Goal: Obtain resource: Obtain resource

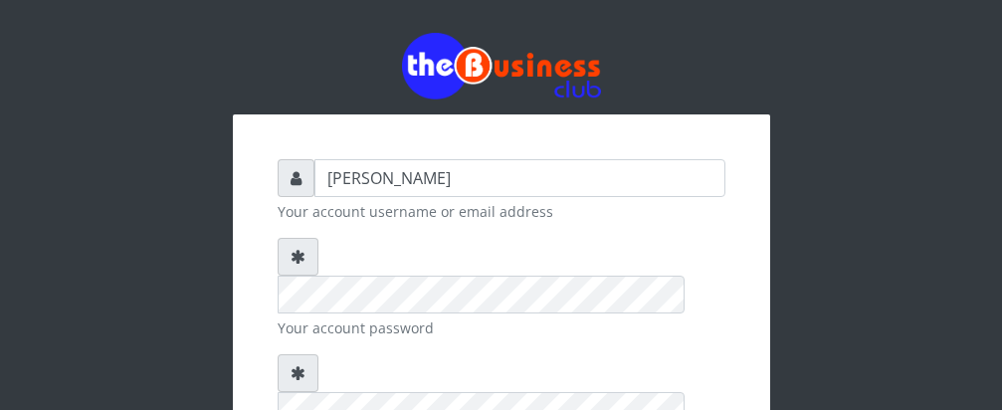
type input "[PERSON_NAME]"
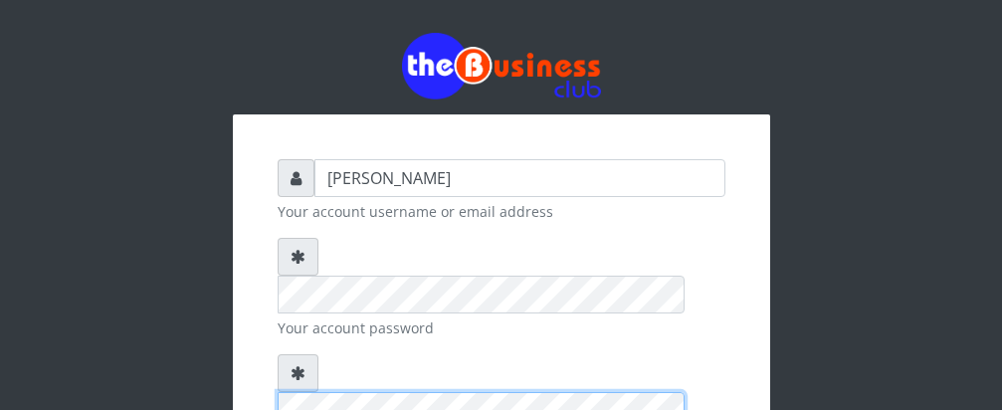
scroll to position [231, 0]
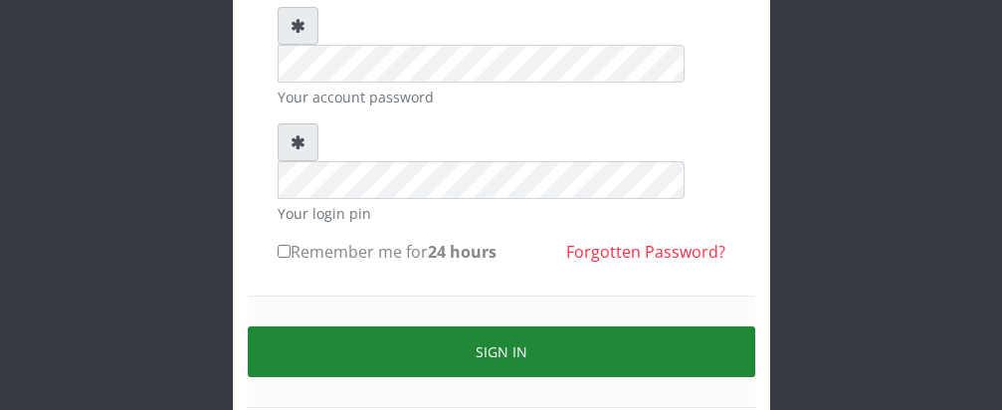
click at [403, 326] on button "Sign in" at bounding box center [502, 351] width 508 height 51
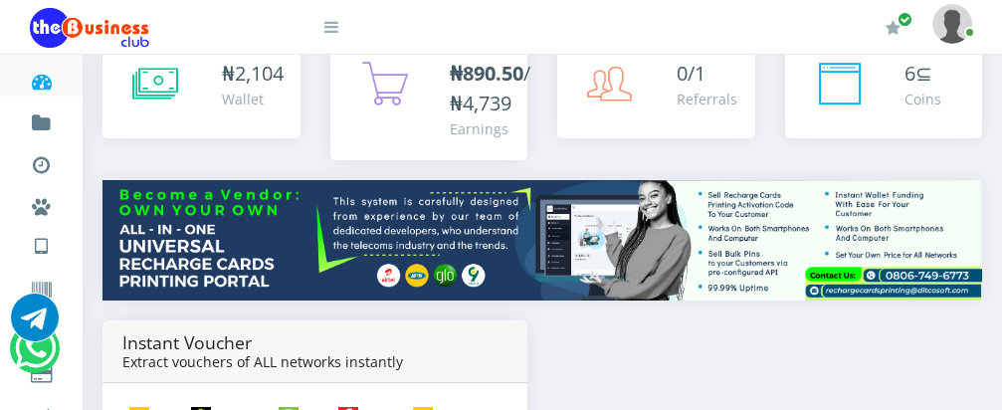
scroll to position [319, 0]
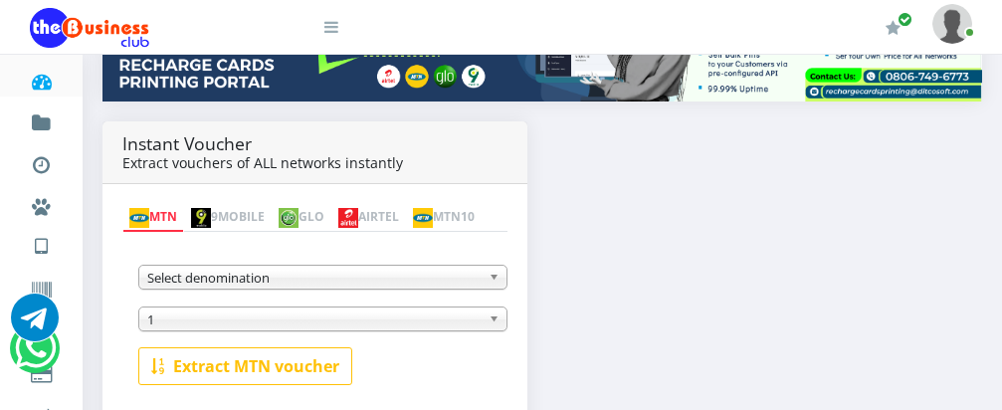
click at [495, 279] on b at bounding box center [498, 277] width 18 height 23
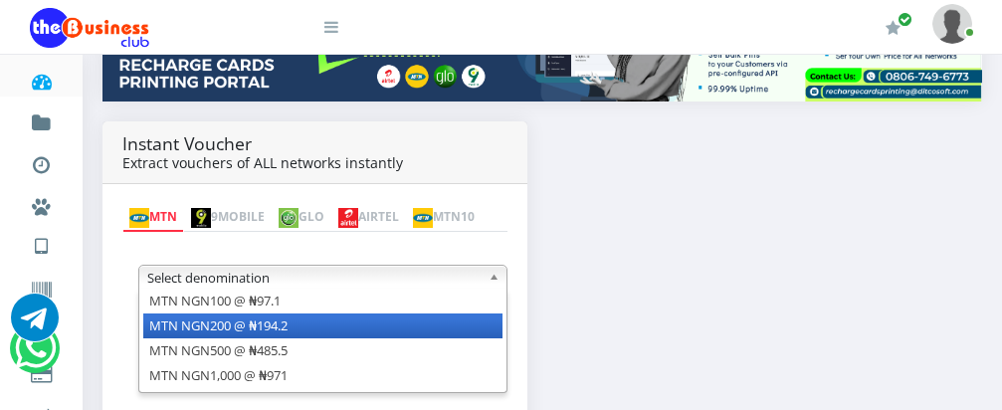
click at [458, 331] on li "MTN NGN200 @ ₦194.2" at bounding box center [322, 326] width 359 height 25
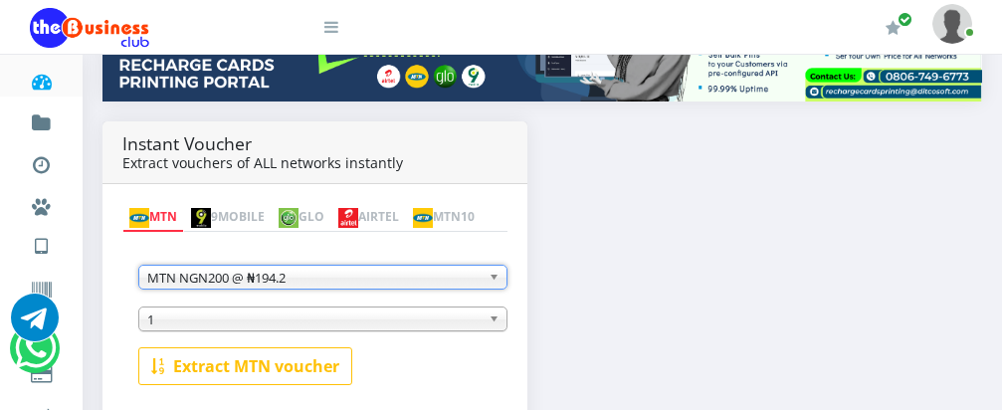
scroll to position [438, 0]
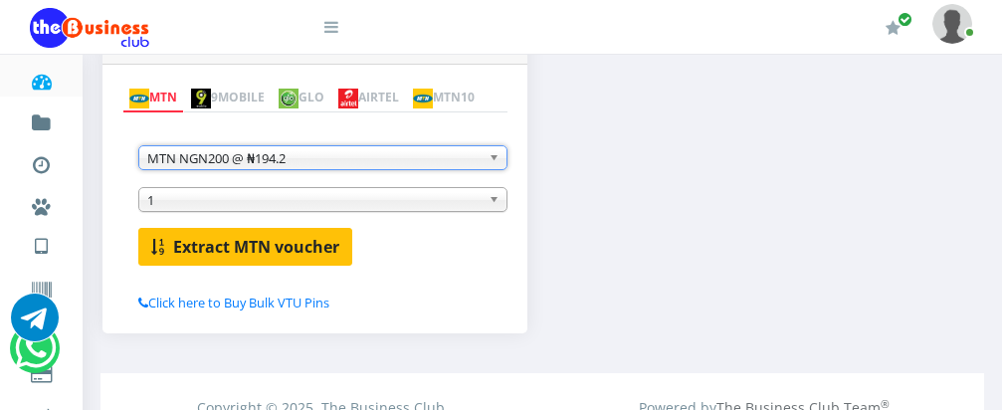
click at [252, 253] on b "Extract MTN voucher" at bounding box center [256, 247] width 166 height 22
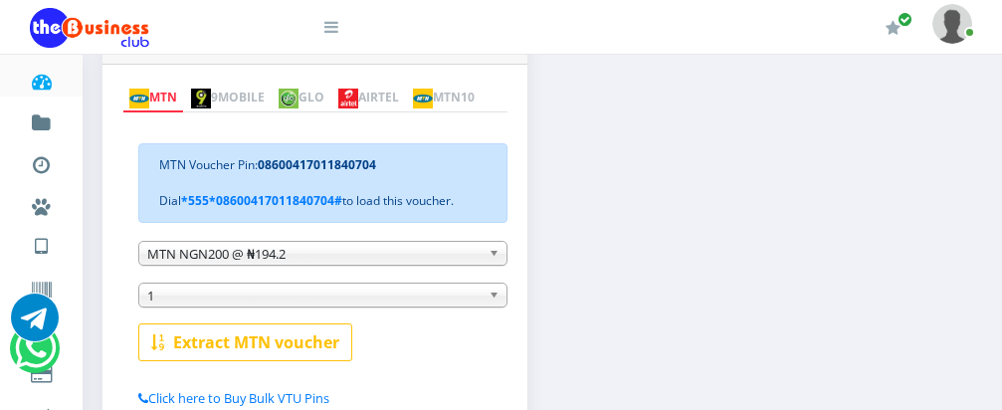
click at [495, 205] on div "MTN Voucher Pin: 08600417011840704 Dial *555*08600417011840704# to load this vo…" at bounding box center [322, 183] width 369 height 80
click at [494, 299] on b at bounding box center [498, 295] width 18 height 23
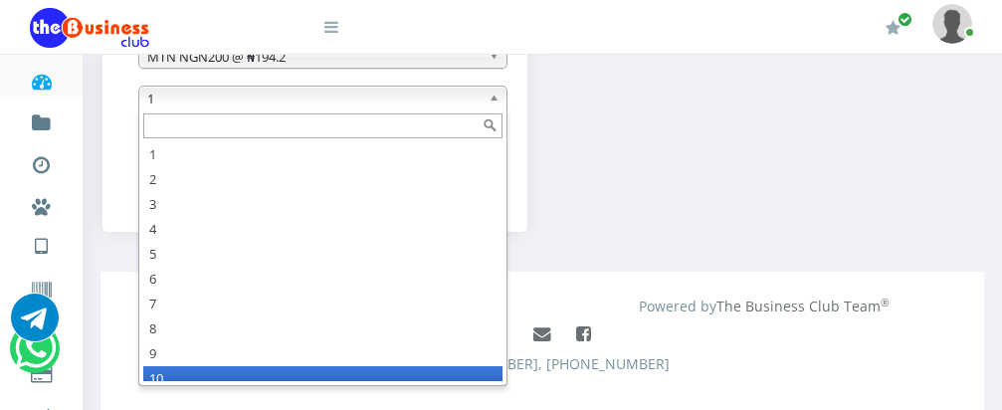
scroll to position [10, 0]
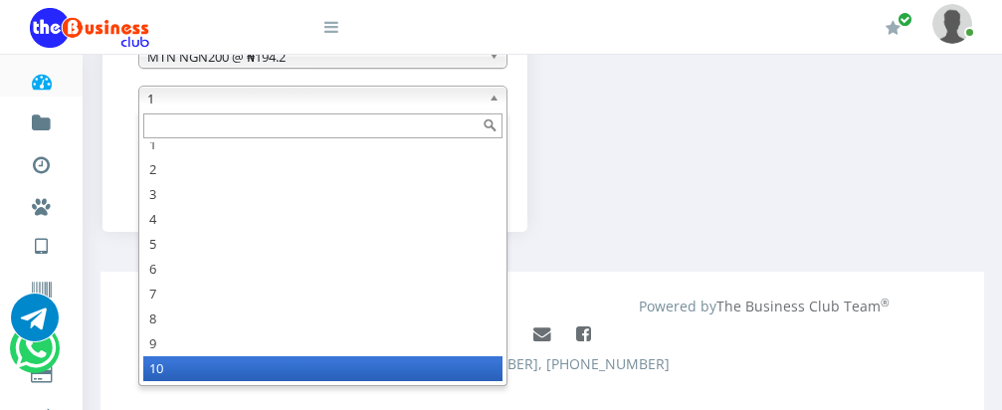
click at [243, 381] on li "10" at bounding box center [322, 368] width 359 height 25
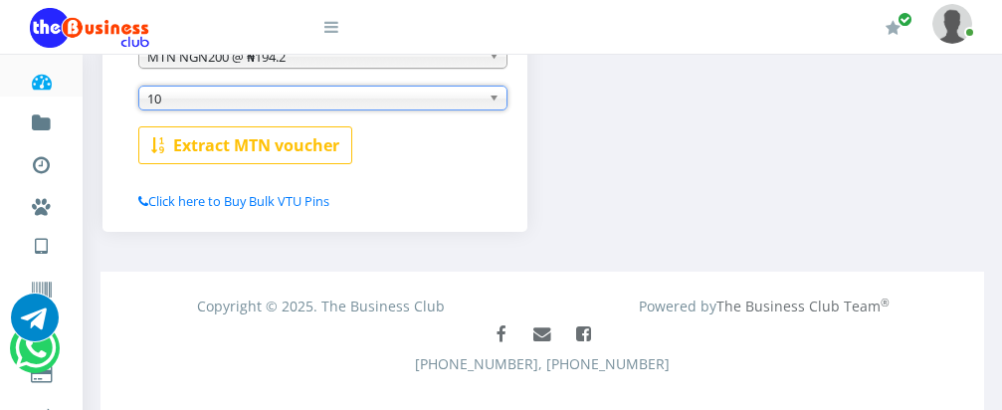
click at [268, 152] on b "Extract MTN voucher" at bounding box center [256, 145] width 166 height 22
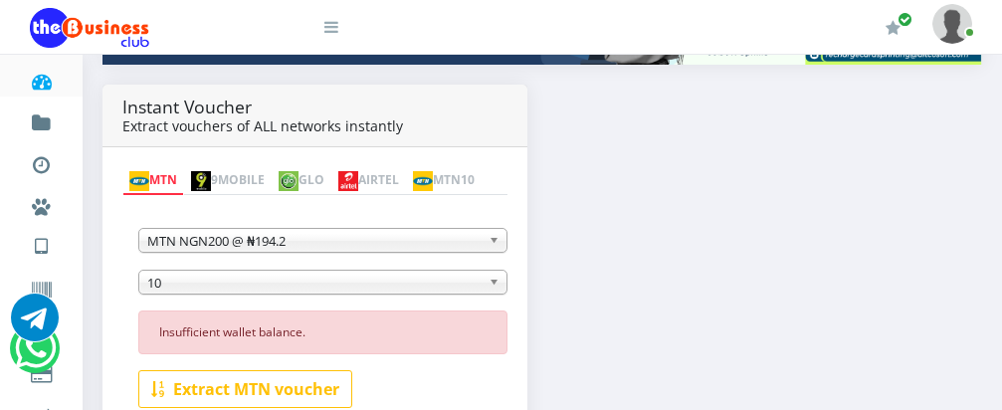
scroll to position [346, 0]
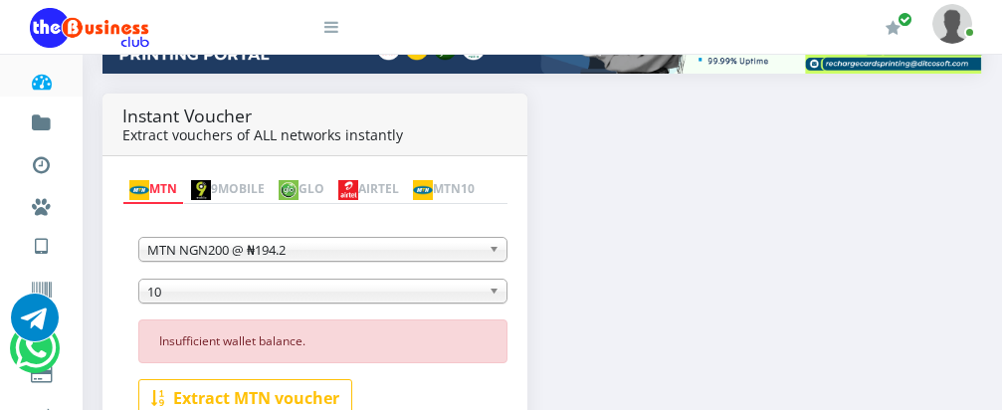
click at [179, 298] on span "10" at bounding box center [313, 292] width 333 height 24
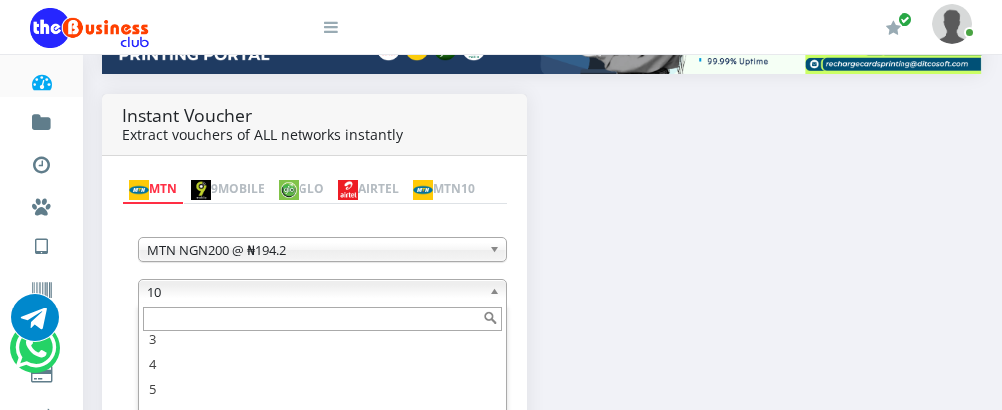
scroll to position [60, 0]
click at [345, 319] on input "text" at bounding box center [322, 319] width 359 height 25
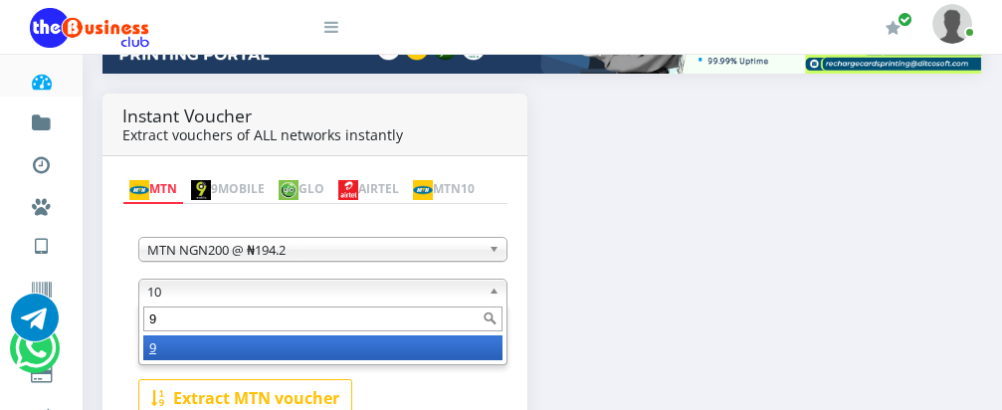
scroll to position [0, 0]
type input "9"
click at [446, 347] on li "9" at bounding box center [322, 347] width 359 height 25
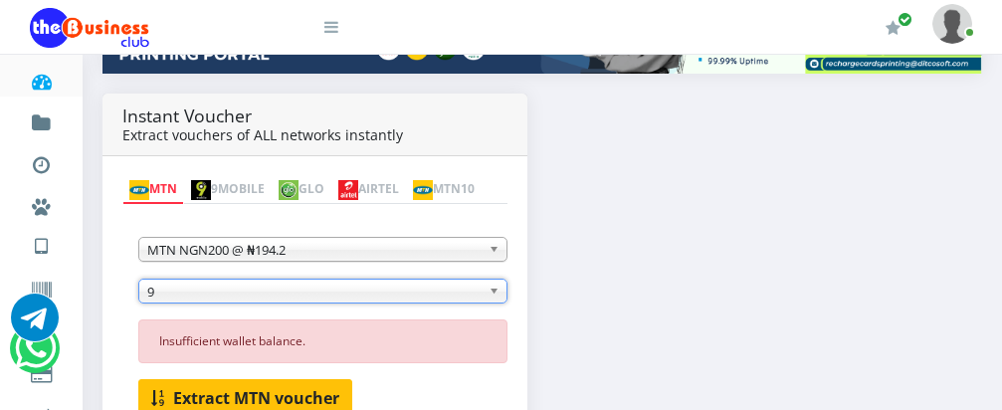
click at [282, 397] on b "Extract MTN voucher" at bounding box center [256, 398] width 166 height 22
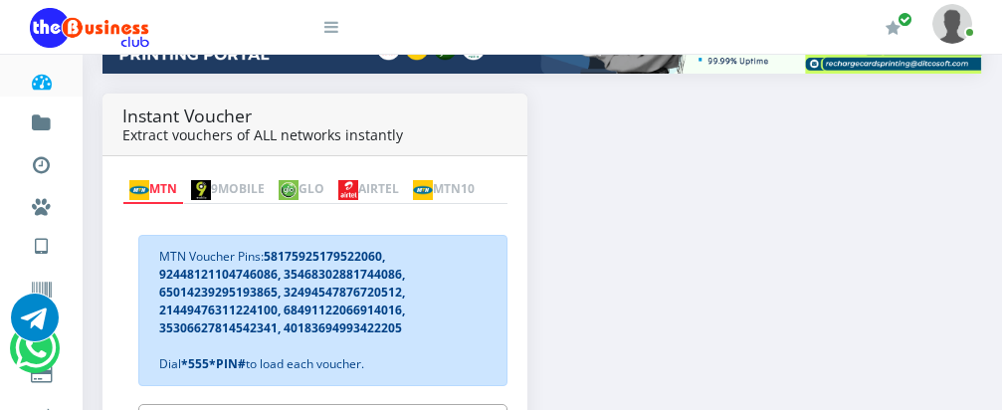
click at [358, 180] on img at bounding box center [348, 190] width 20 height 20
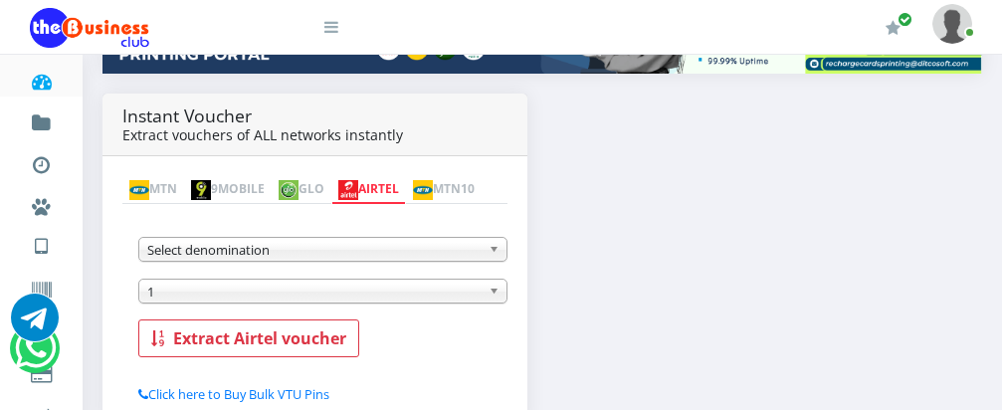
click at [429, 248] on span "Select denomination" at bounding box center [313, 250] width 333 height 24
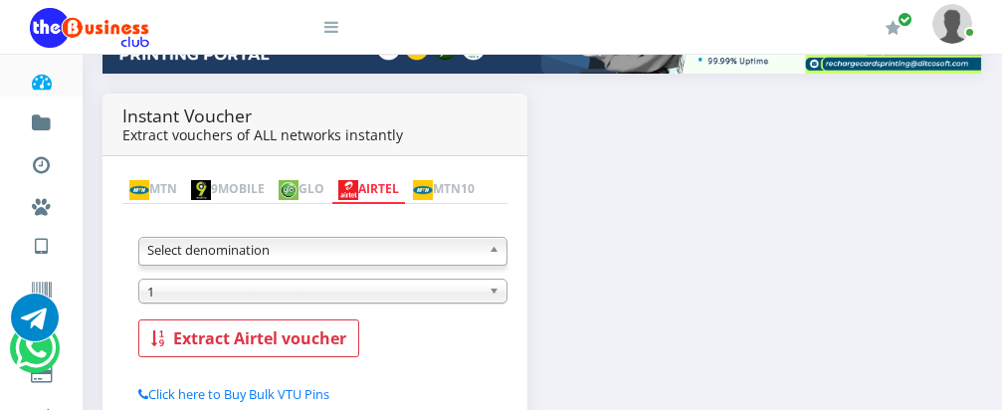
click at [429, 248] on span "Select denomination" at bounding box center [313, 250] width 333 height 24
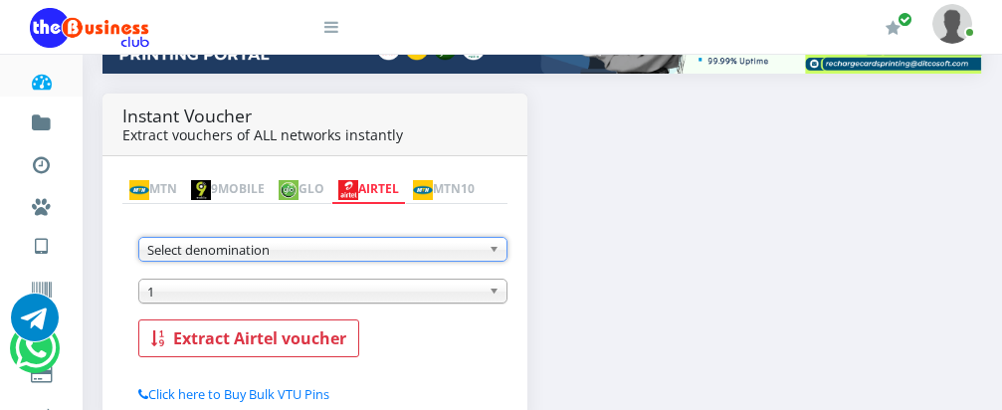
click at [429, 248] on span "Select denomination" at bounding box center [313, 250] width 333 height 24
click at [299, 180] on img at bounding box center [289, 190] width 20 height 20
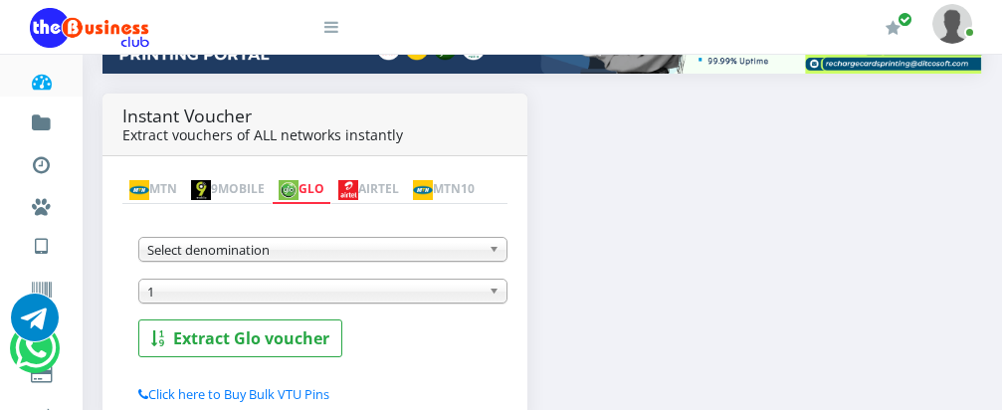
click at [329, 252] on span "Select denomination" at bounding box center [313, 250] width 333 height 24
click at [406, 193] on link "MTN10" at bounding box center [444, 190] width 76 height 28
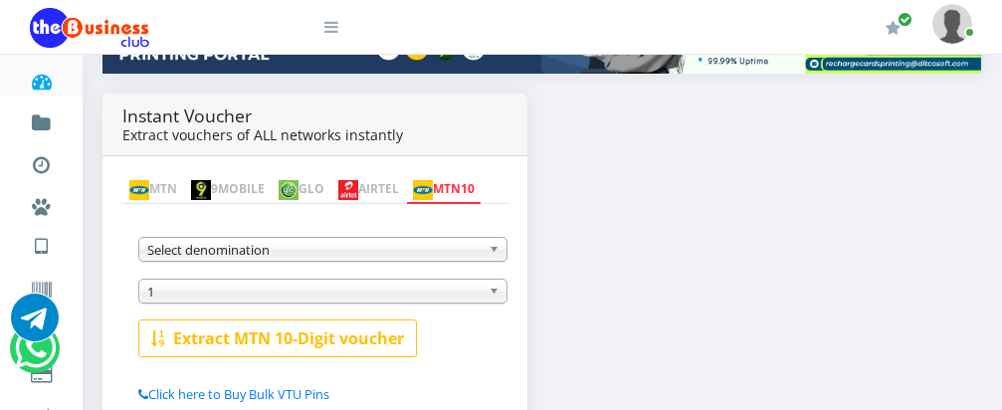
click at [292, 255] on span "Select denomination" at bounding box center [313, 250] width 333 height 24
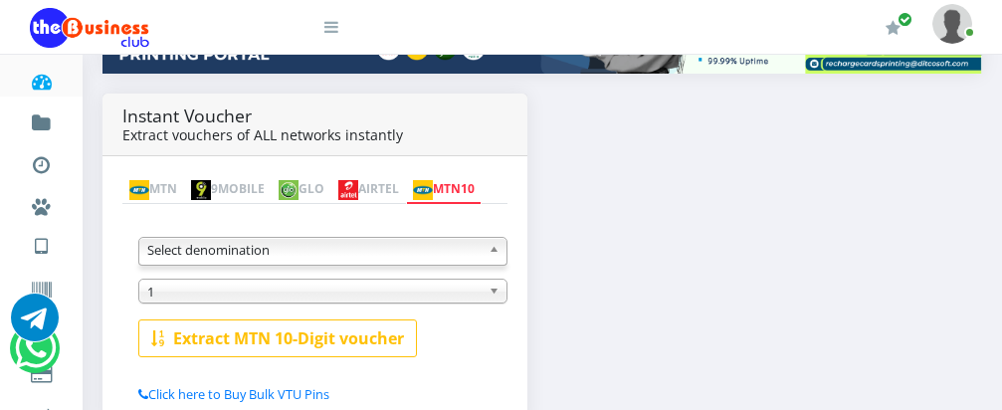
click at [292, 255] on span "Select denomination" at bounding box center [313, 250] width 333 height 24
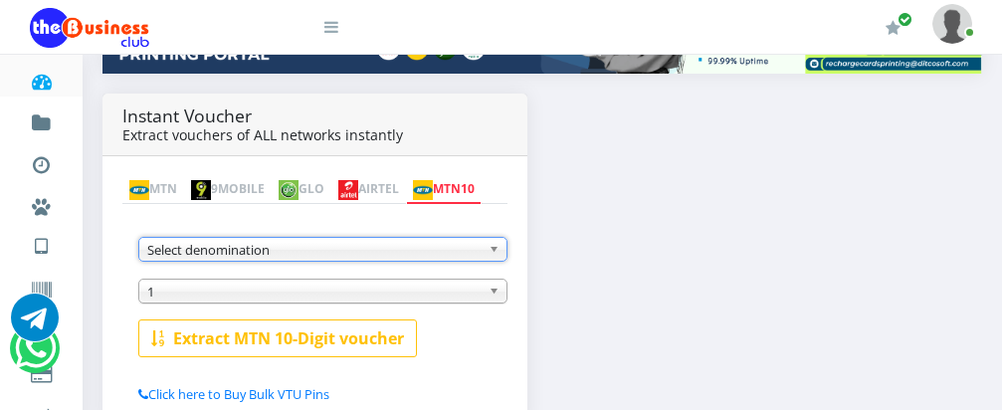
click at [164, 176] on link "MTN" at bounding box center [153, 190] width 62 height 28
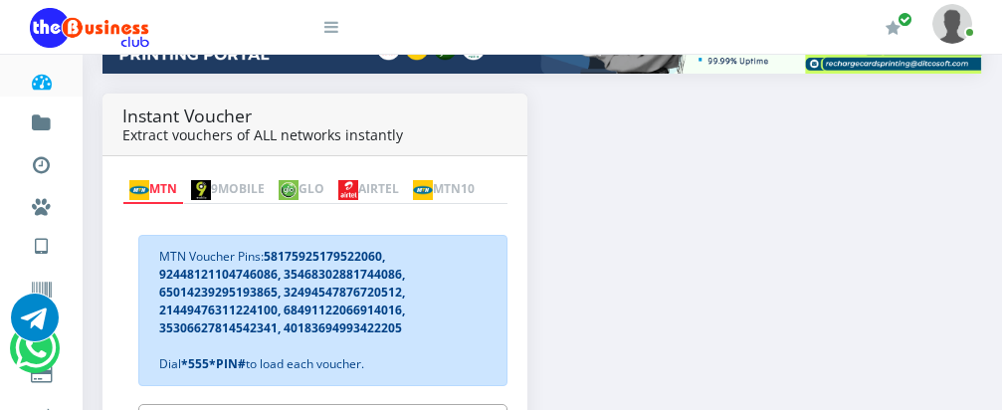
scroll to position [506, 0]
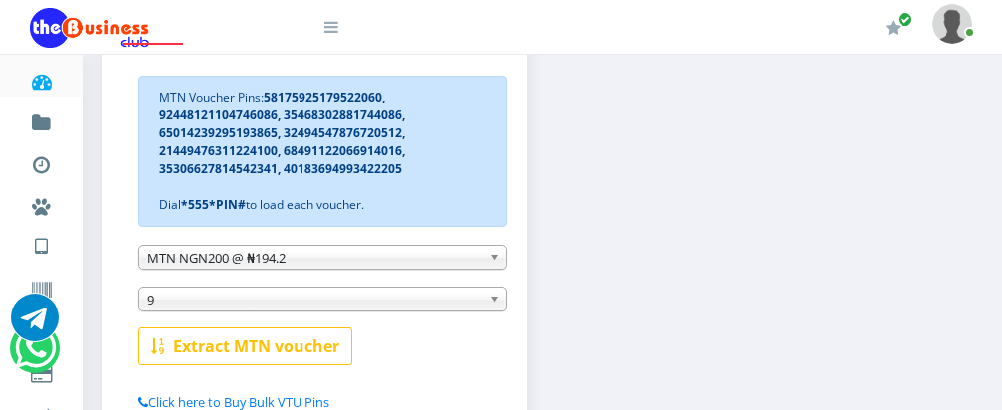
click at [493, 260] on b at bounding box center [498, 257] width 18 height 23
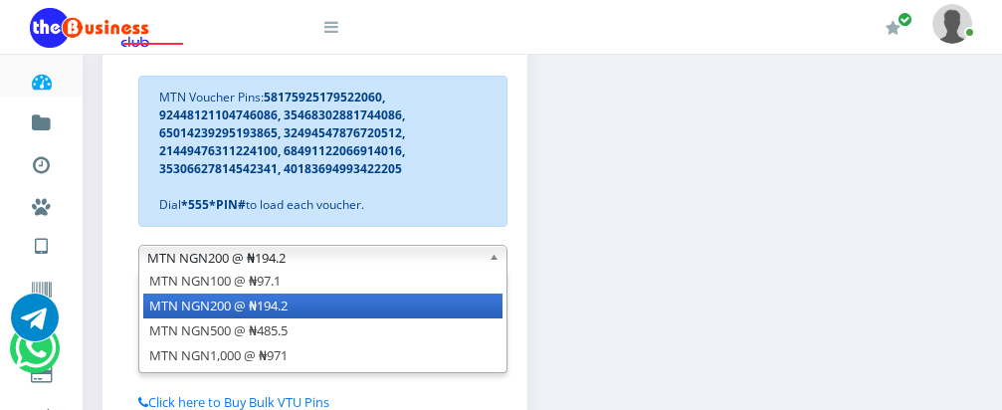
click at [493, 260] on b at bounding box center [498, 257] width 18 height 23
click at [721, 183] on div "Instant Voucher Extract vouchers of ALL networks instantly MTN 9MOBILE GLO AIRT…" at bounding box center [543, 193] width 910 height 518
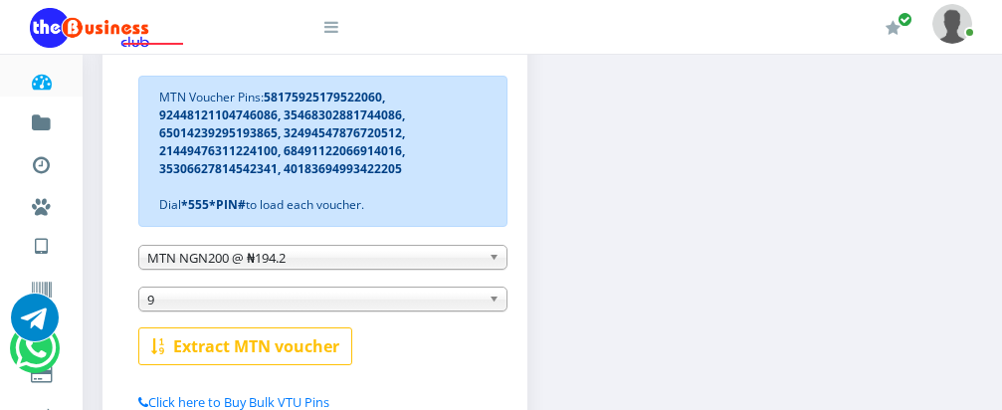
click at [49, 87] on icon at bounding box center [41, 82] width 23 height 20
